Goal: Information Seeking & Learning: Check status

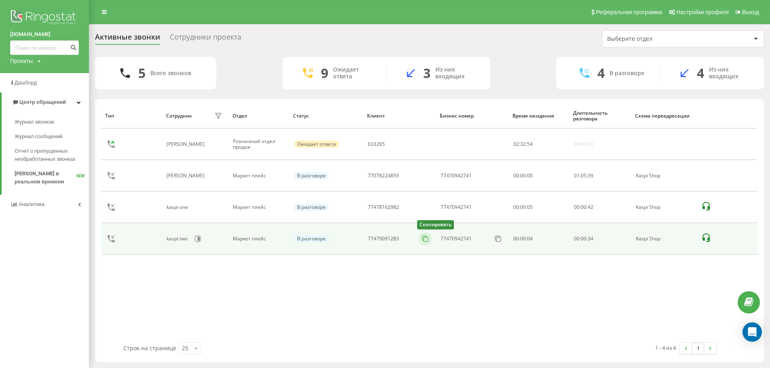
click at [425, 239] on icon at bounding box center [425, 239] width 8 height 8
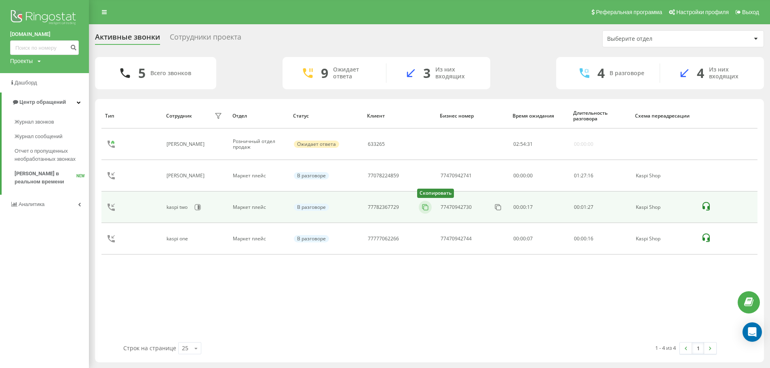
click at [427, 209] on icon at bounding box center [425, 207] width 8 height 8
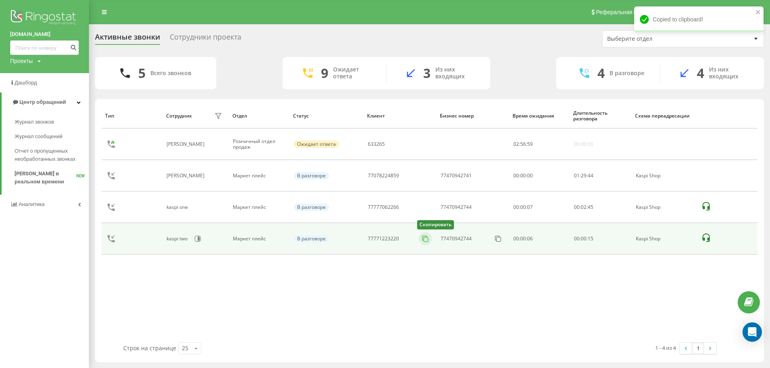
click at [427, 241] on icon at bounding box center [425, 239] width 8 height 8
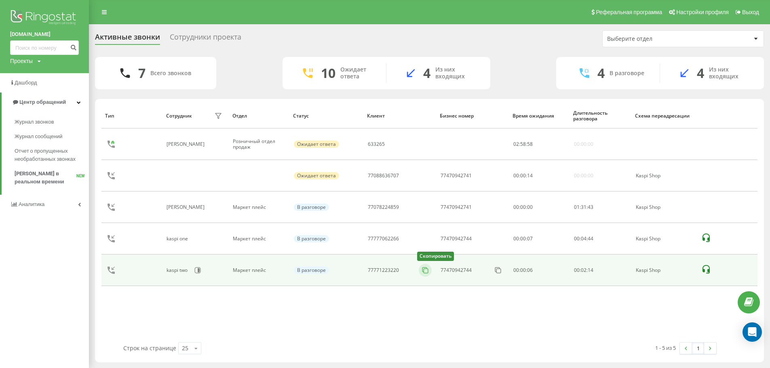
click at [426, 268] on icon at bounding box center [425, 270] width 4 height 4
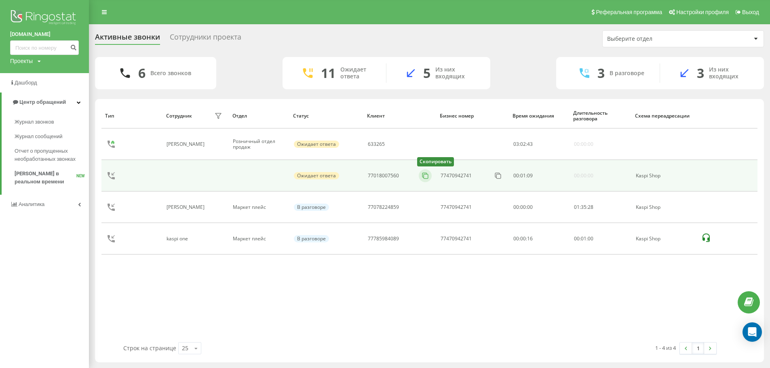
click at [422, 175] on icon at bounding box center [425, 176] width 8 height 8
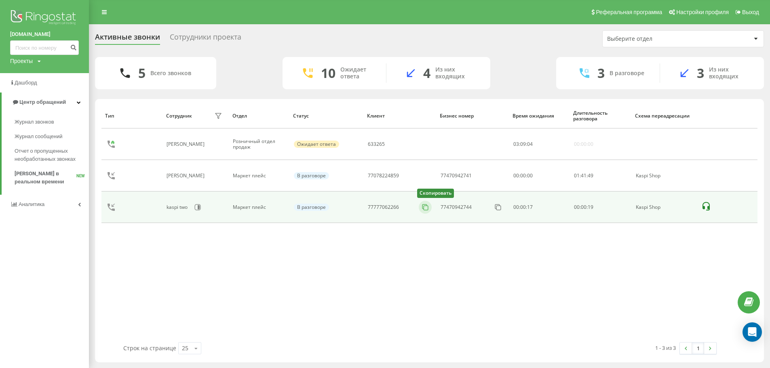
click at [424, 207] on icon at bounding box center [425, 207] width 8 height 8
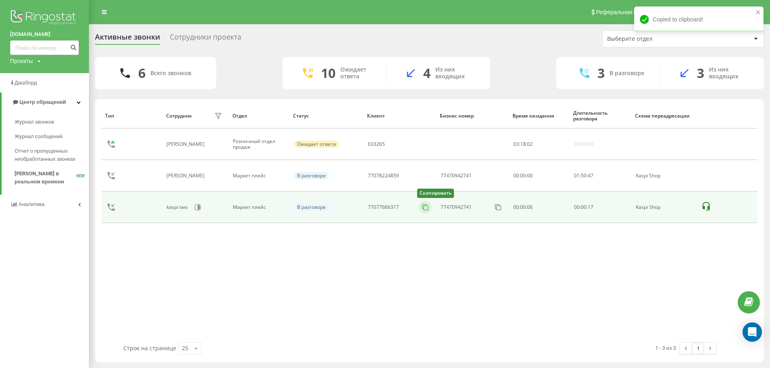
click at [424, 209] on rect at bounding box center [426, 208] width 4 height 4
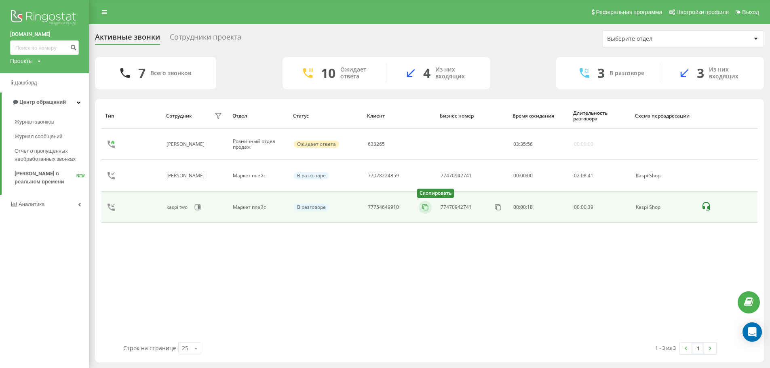
click at [424, 208] on icon at bounding box center [425, 207] width 8 height 8
click at [424, 206] on icon at bounding box center [425, 207] width 8 height 8
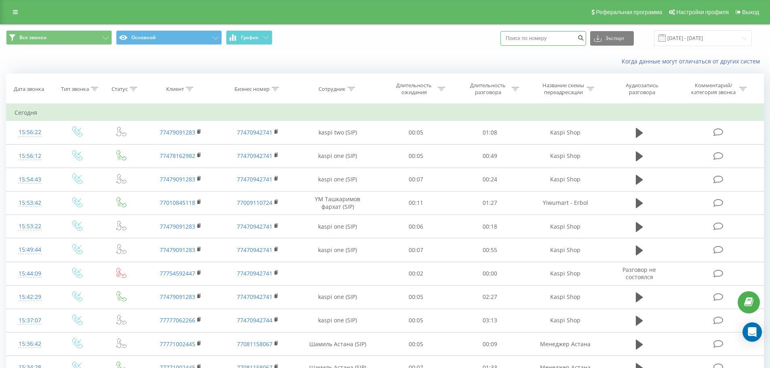
click at [543, 33] on input at bounding box center [544, 38] width 86 height 15
paste input "+7 (705) 446-53-74"
click at [553, 37] on input "+7 (705) 446-53-74" at bounding box center [544, 38] width 86 height 15
type input "77054465374"
click at [584, 39] on icon "submit" at bounding box center [580, 36] width 7 height 5
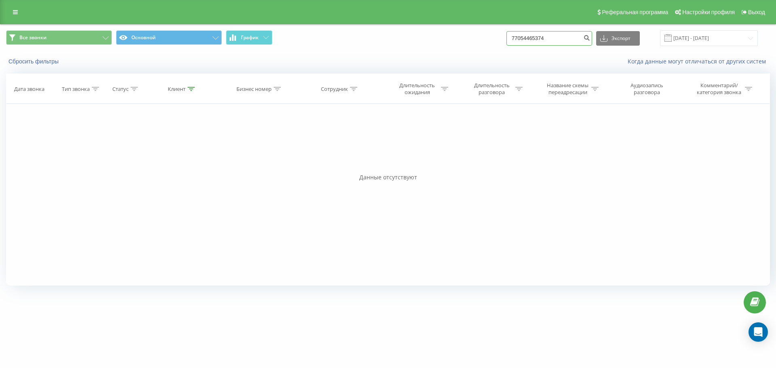
click at [519, 34] on input "77054465374" at bounding box center [550, 38] width 86 height 15
click at [522, 36] on input "77054465374" at bounding box center [550, 38] width 86 height 15
type input "7054465374"
click at [590, 38] on icon "submit" at bounding box center [587, 36] width 7 height 5
